Goal: Information Seeking & Learning: Learn about a topic

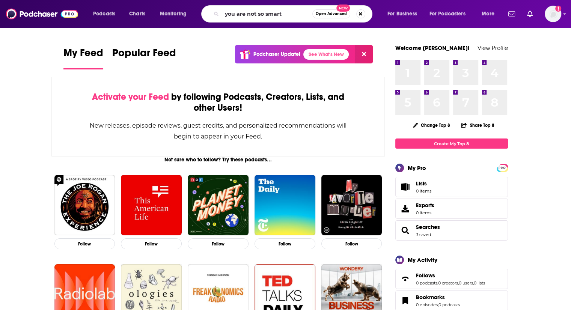
type input "you are not so smart"
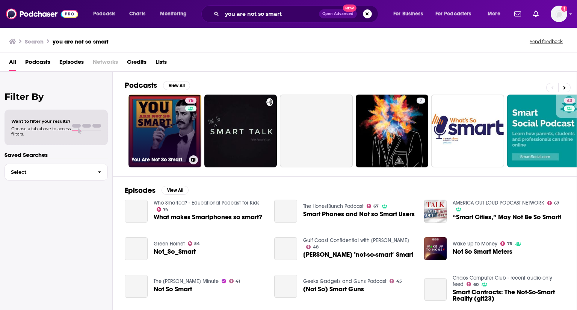
click at [174, 130] on link "75 You Are Not So Smart" at bounding box center [164, 131] width 73 height 73
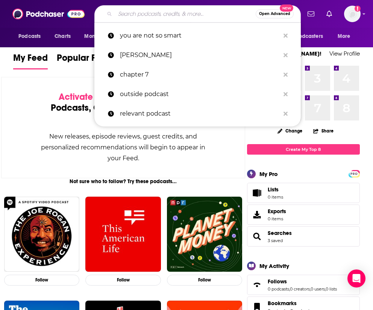
click at [170, 18] on input "Search podcasts, credits, & more..." at bounding box center [185, 14] width 140 height 12
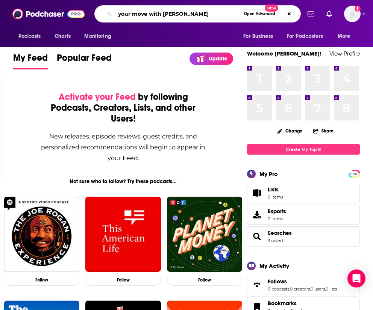
type input "your move with andy stanley"
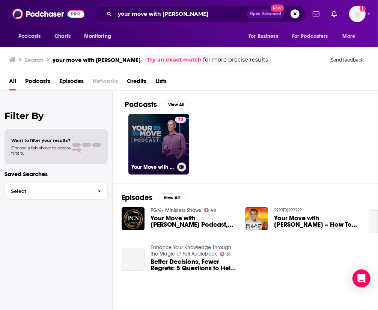
click at [162, 142] on link "72 Your Move with Andy Stanley Podcast" at bounding box center [158, 144] width 61 height 61
